Goal: Communication & Community: Ask a question

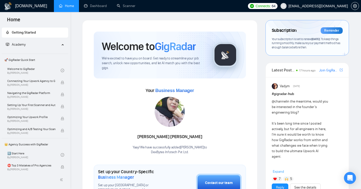
click at [320, 40] on span "Your subscription is set to renew [DATE] . To keep things running smoothly, mak…" at bounding box center [306, 43] width 69 height 12
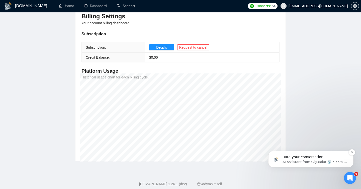
click at [319, 164] on p "AI Assistant from GigRadar 📡 • 36m ago" at bounding box center [314, 162] width 65 height 5
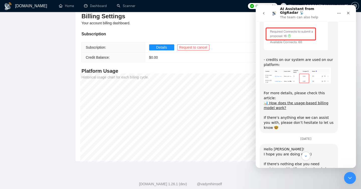
scroll to position [1050, 0]
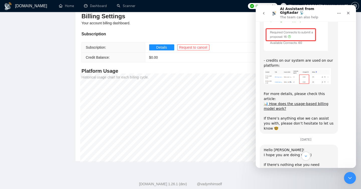
click at [298, 148] on div "Hello [PERSON_NAME]! ﻿I hope you are doing well :) ​﻿ ﻿If there's nothing else …" at bounding box center [299, 172] width 70 height 49
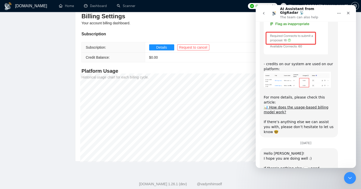
scroll to position [1070, 0]
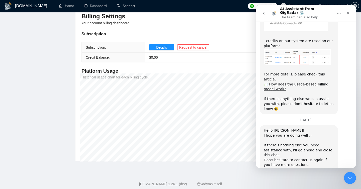
click at [292, 128] on div "Hello [PERSON_NAME]! ﻿I hope you are doing well :) ​﻿ ﻿If there's nothing else …" at bounding box center [299, 152] width 70 height 49
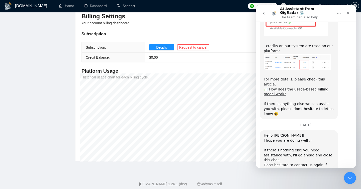
click at [292, 133] on div "Hello [PERSON_NAME]! ﻿I hope you are doing well :) ​﻿ ﻿If there's nothing else …" at bounding box center [299, 157] width 70 height 49
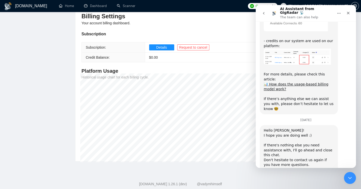
click at [283, 181] on div "Dima • 38m ago" at bounding box center [276, 182] width 25 height 3
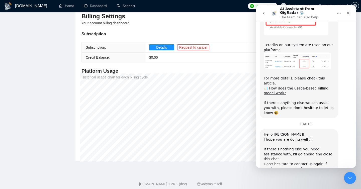
click at [283, 129] on div "Hello [PERSON_NAME]! ﻿I hope you are doing well :) ​﻿ ﻿If there's nothing else …" at bounding box center [299, 156] width 78 height 55
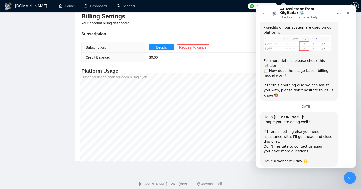
type textarea "HE"
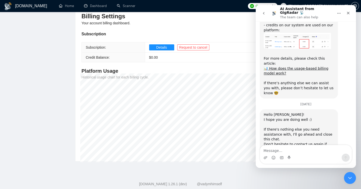
type textarea "ll"
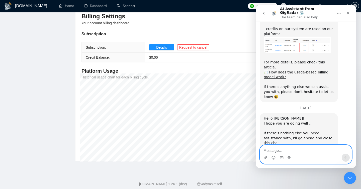
click at [287, 153] on textarea "Message…" at bounding box center [306, 149] width 92 height 9
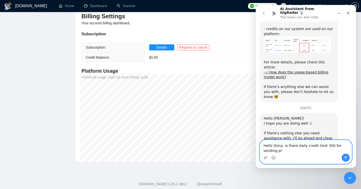
scroll to position [1087, 0]
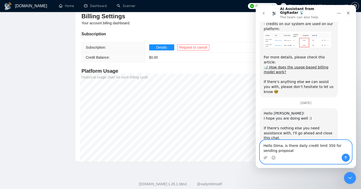
type textarea "Hello Dima, is there daily credit limit 350 for sending proposal?"
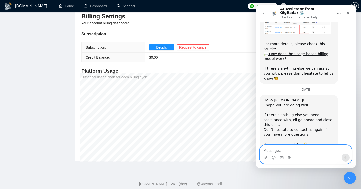
scroll to position [1102, 0]
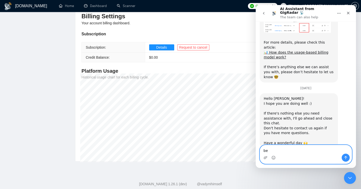
type textarea "b"
type textarea "m"
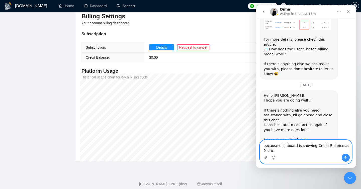
scroll to position [1107, 0]
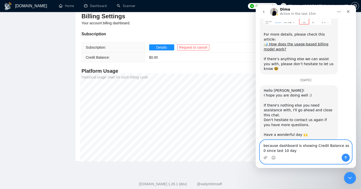
type textarea "because dashboard is showing Credit Balance as 0 since last 10 days"
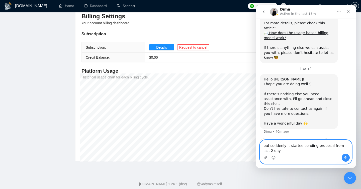
scroll to position [1123, 0]
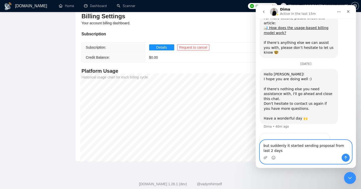
type textarea "but suddenly it started sending proposal from last 2 days."
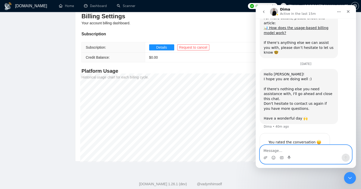
scroll to position [1134, 0]
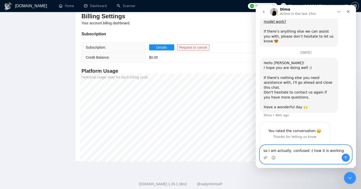
type textarea "so I am actually, confused :( how it is working?"
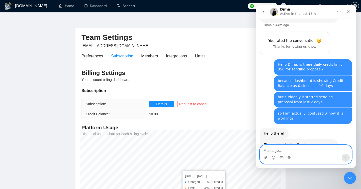
scroll to position [4, 0]
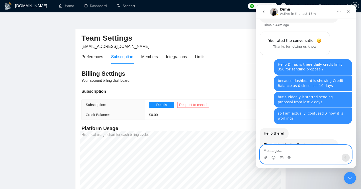
click at [293, 151] on textarea "Message…" at bounding box center [306, 149] width 92 height 9
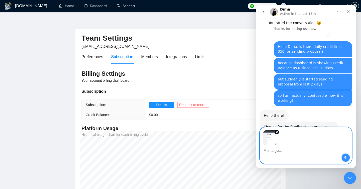
click at [345, 157] on icon "Send a message…" at bounding box center [345, 157] width 3 height 3
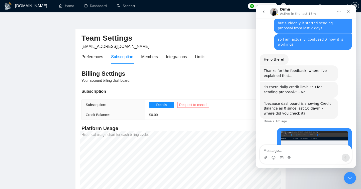
scroll to position [1299, 0]
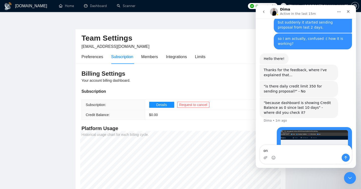
type textarea "o"
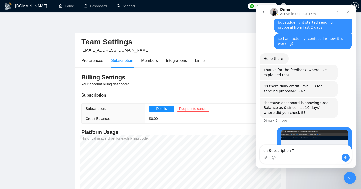
type textarea "on Subscription Tab"
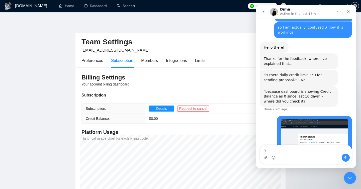
type textarea "f"
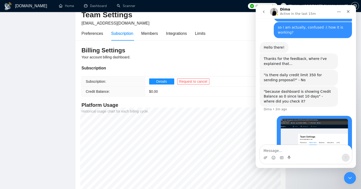
scroll to position [25, 0]
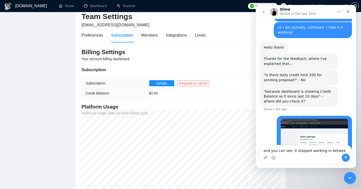
type textarea "and you can see, it stopped working in between"
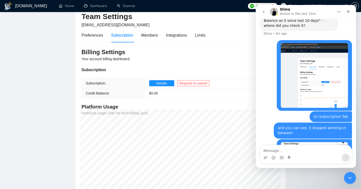
scroll to position [1387, 0]
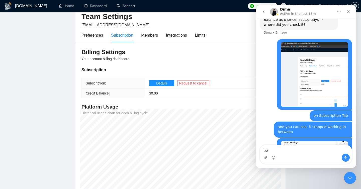
type textarea "b"
type textarea "there was not any blue bar in between"
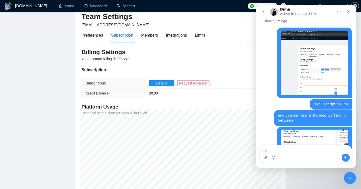
type textarea "s"
type textarea "that's why I am confused that how it is working?"
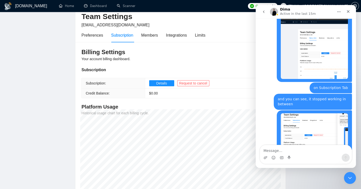
scroll to position [0, 0]
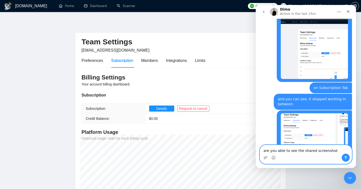
type textarea "are you able to see the shared screenshot?"
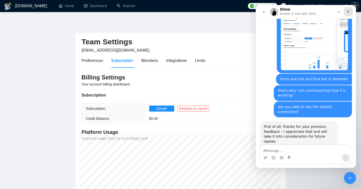
click at [347, 13] on icon "Close" at bounding box center [348, 12] width 4 height 4
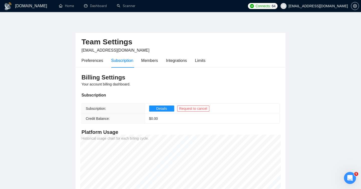
scroll to position [1502, 0]
click at [26, 9] on h1 "[DOMAIN_NAME]" at bounding box center [31, 6] width 32 height 12
